Goal: Transaction & Acquisition: Download file/media

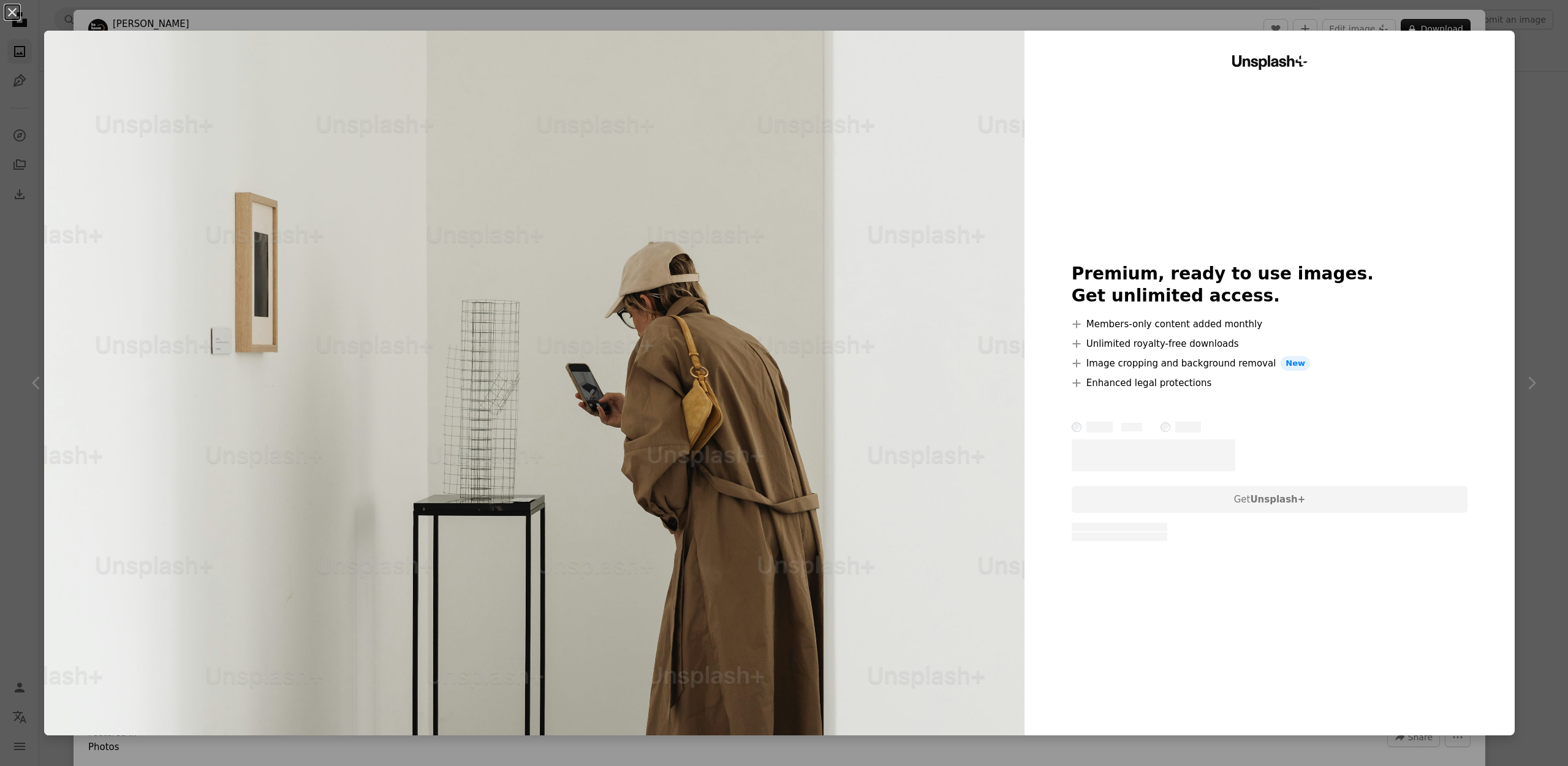
scroll to position [694, 0]
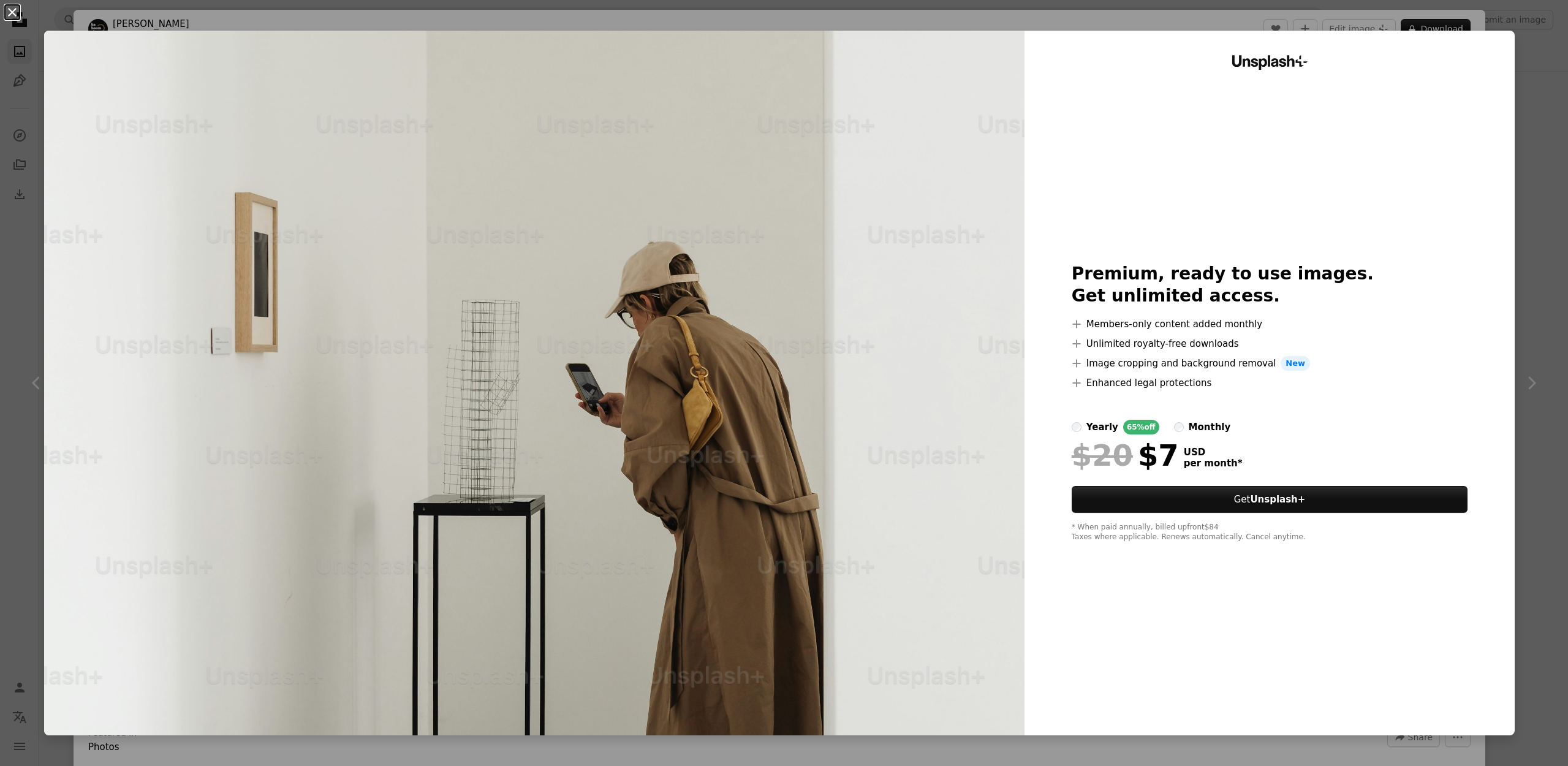
click at [13, 14] on button "An X shape" at bounding box center [12, 12] width 15 height 15
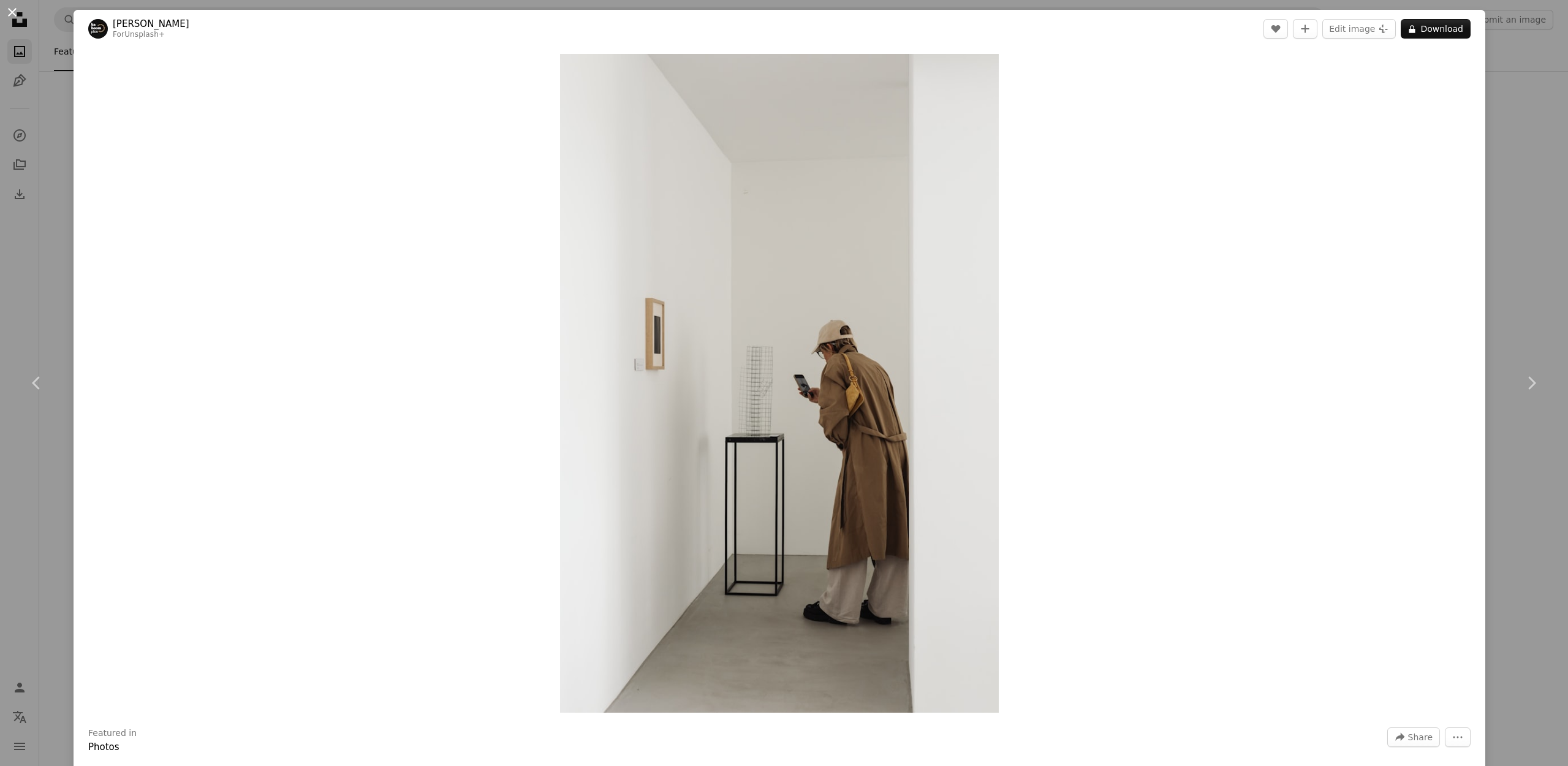
click at [14, 14] on button "An X shape" at bounding box center [12, 12] width 15 height 15
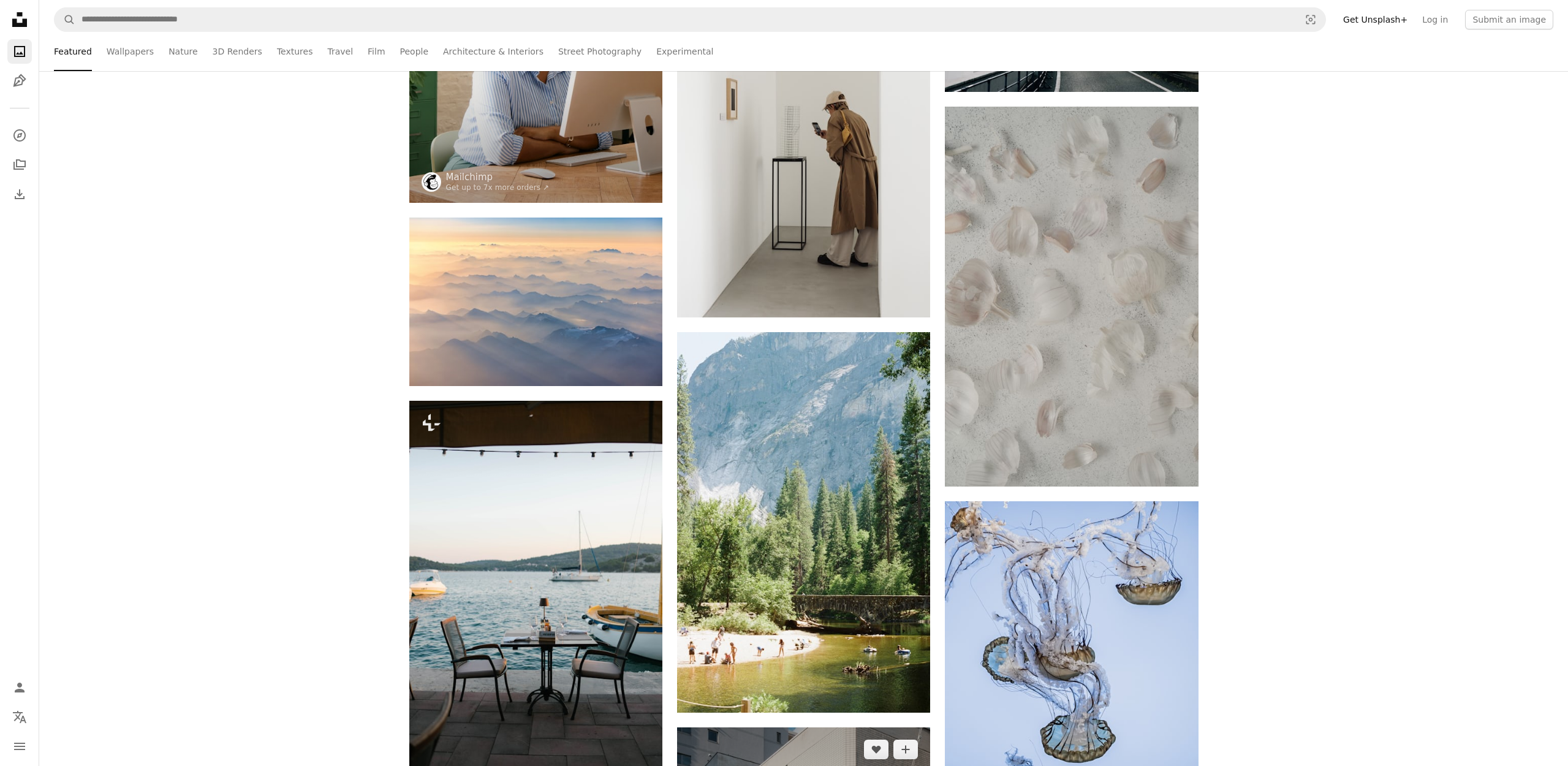
scroll to position [936, 0]
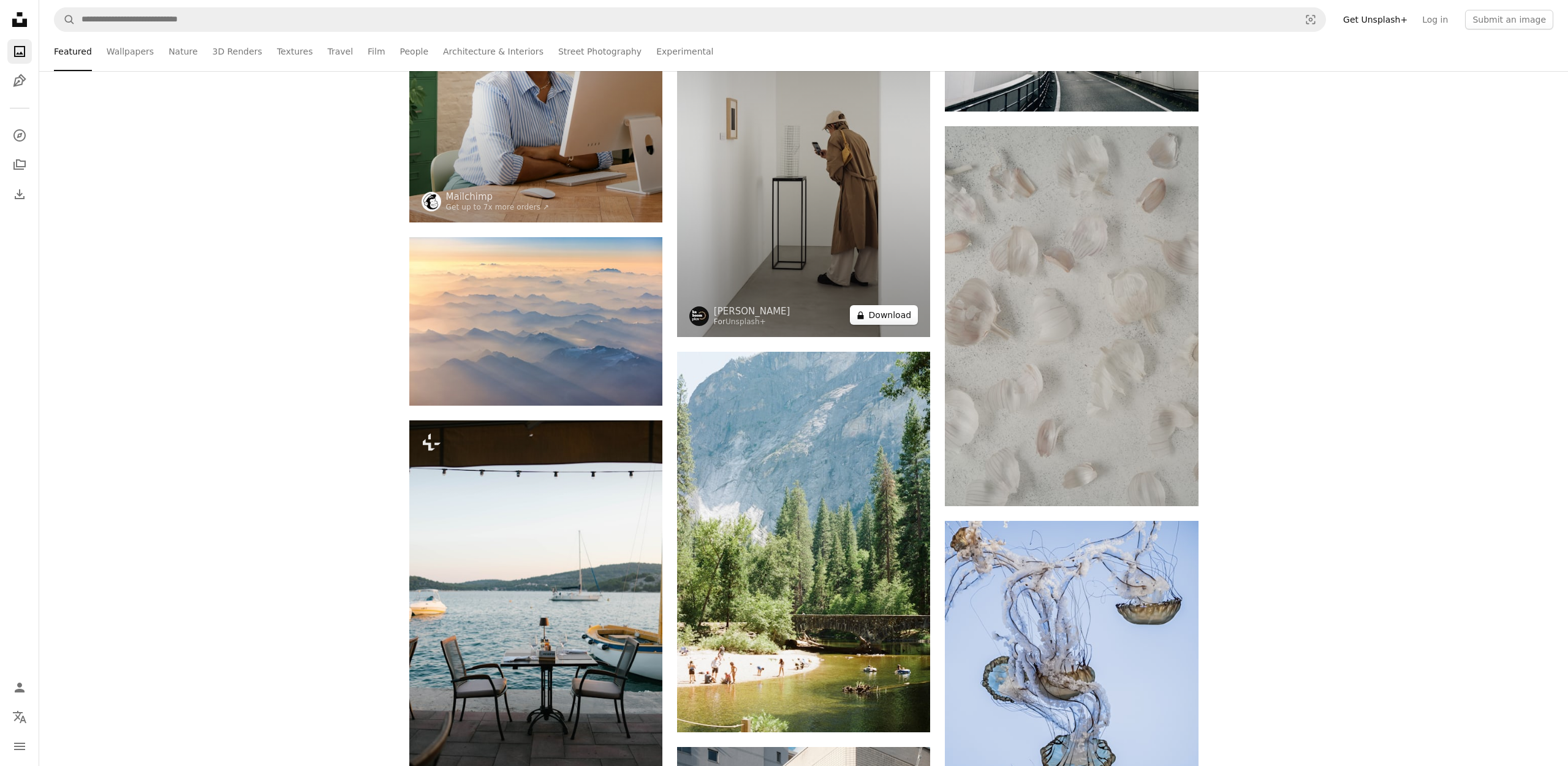
click at [901, 323] on button "A lock Download" at bounding box center [884, 315] width 69 height 20
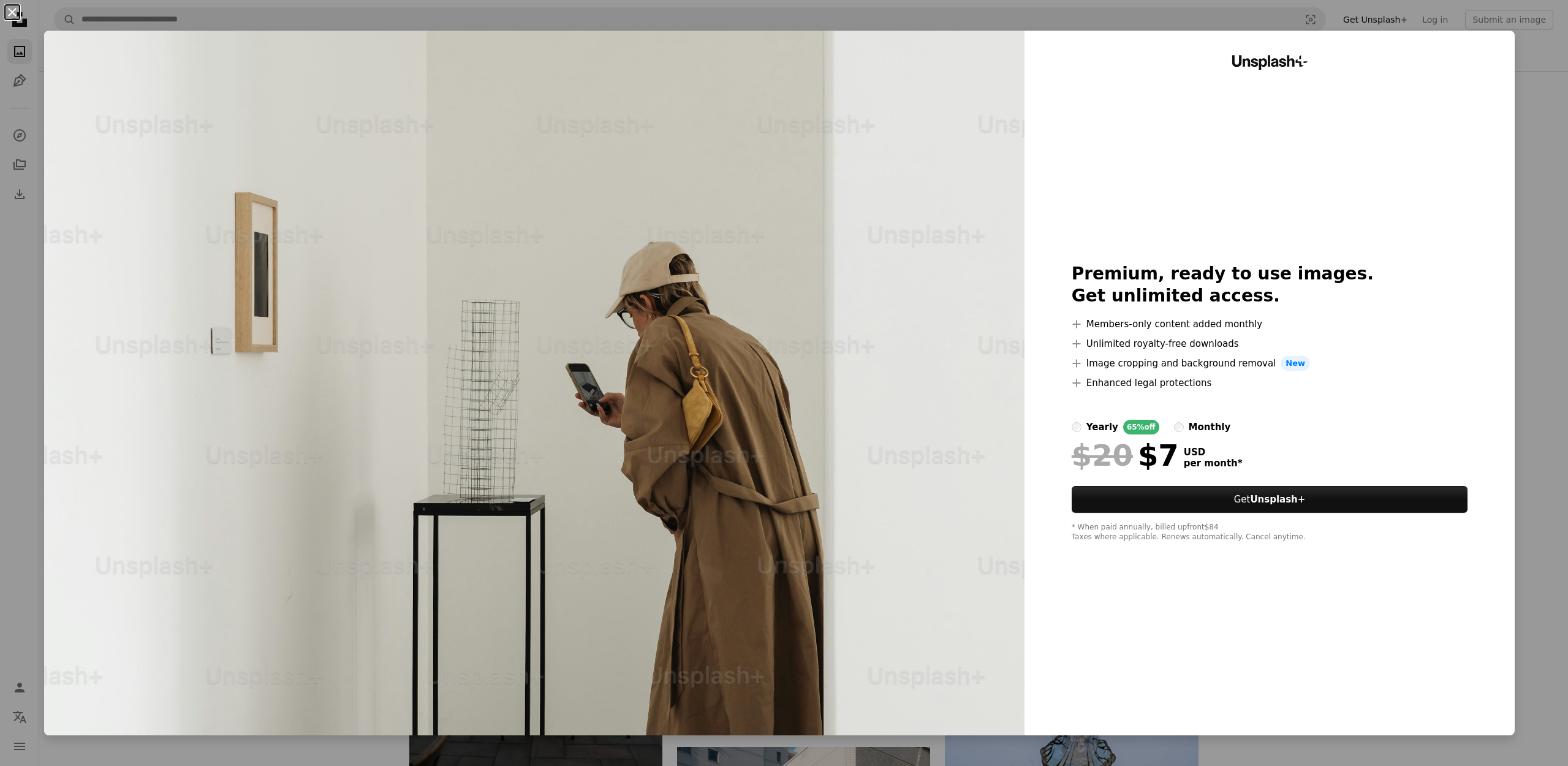
click at [5, 16] on button "An X shape" at bounding box center [12, 12] width 15 height 15
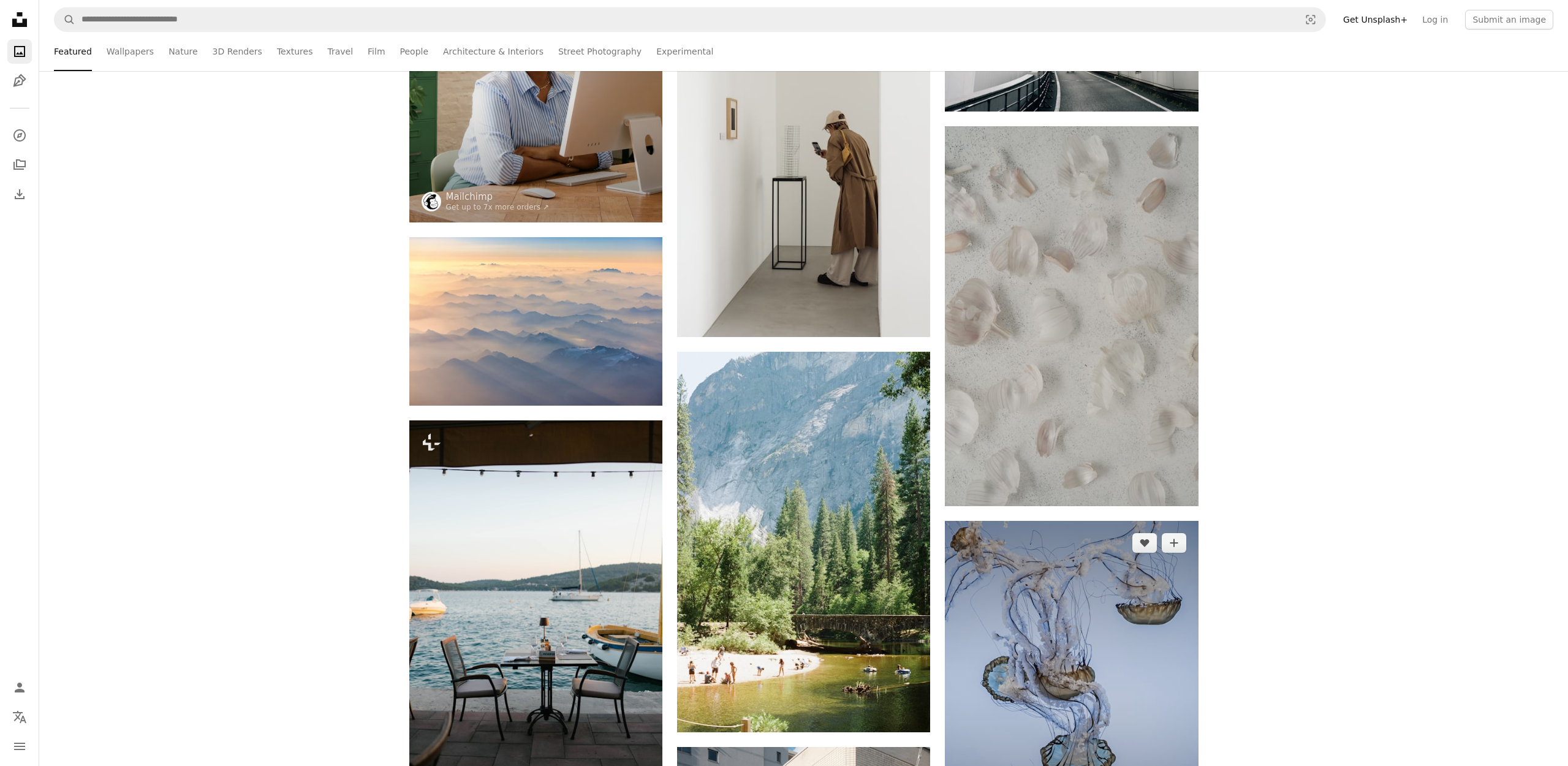
click at [992, 635] on img at bounding box center [1071, 689] width 253 height 337
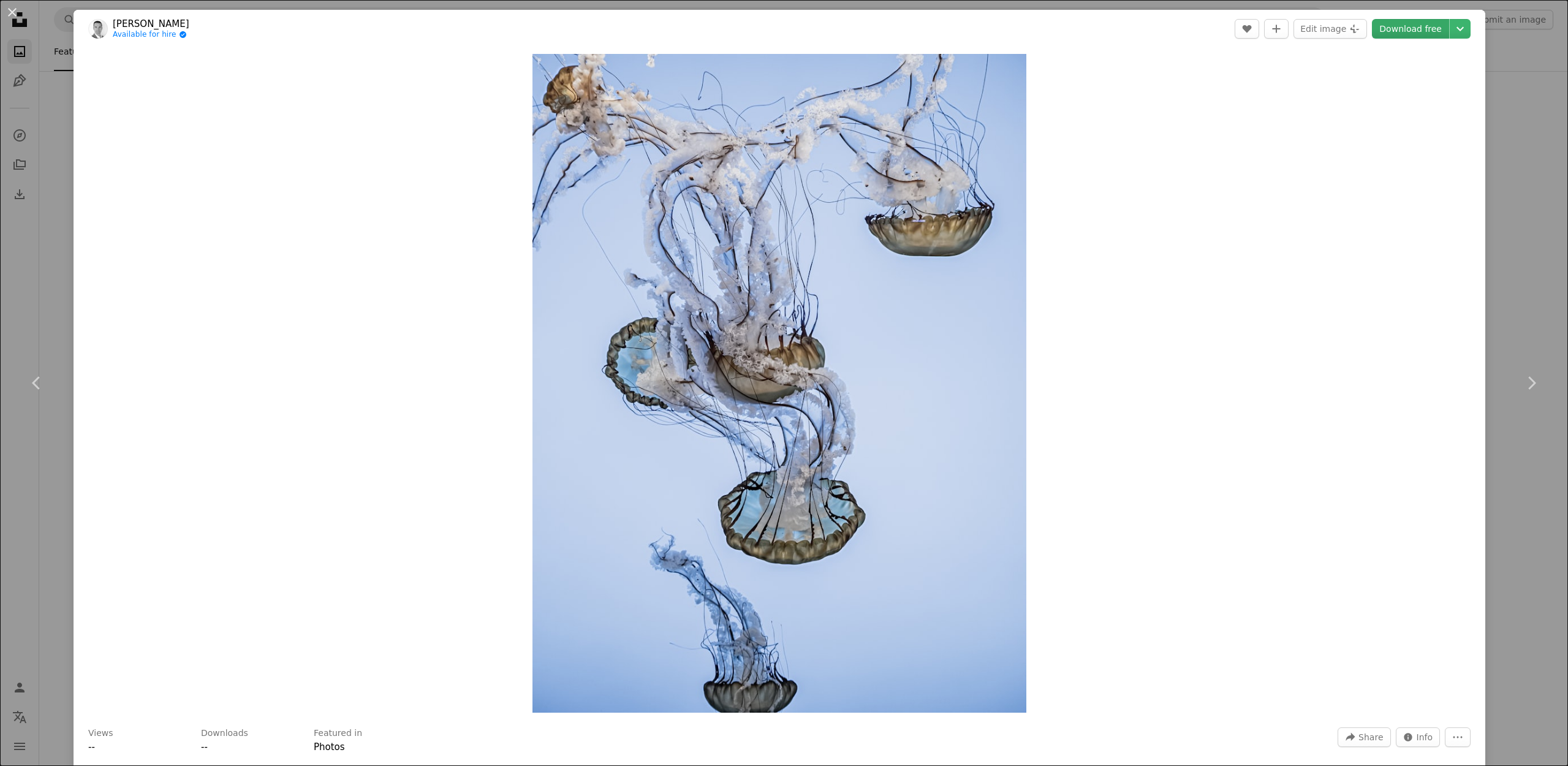
click at [1448, 31] on link "Download free" at bounding box center [1411, 29] width 77 height 20
